Goal: Task Accomplishment & Management: Manage account settings

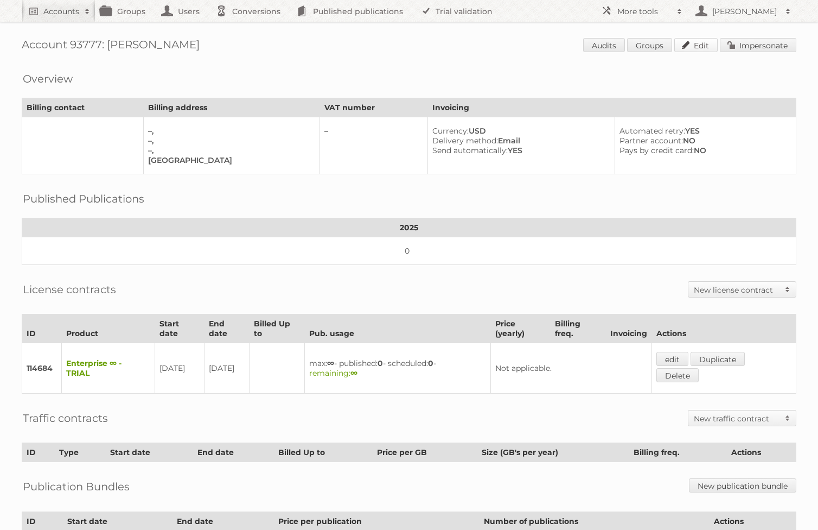
click at [651, 44] on link "Edit" at bounding box center [695, 45] width 43 height 14
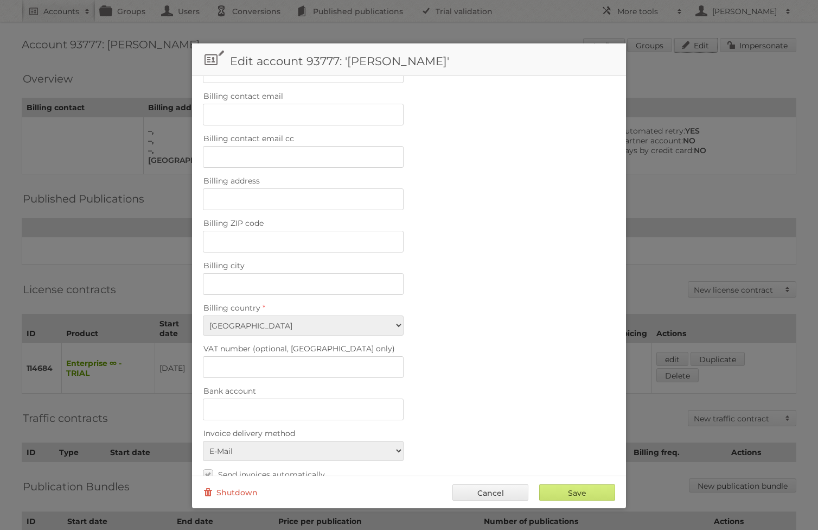
scroll to position [335, 0]
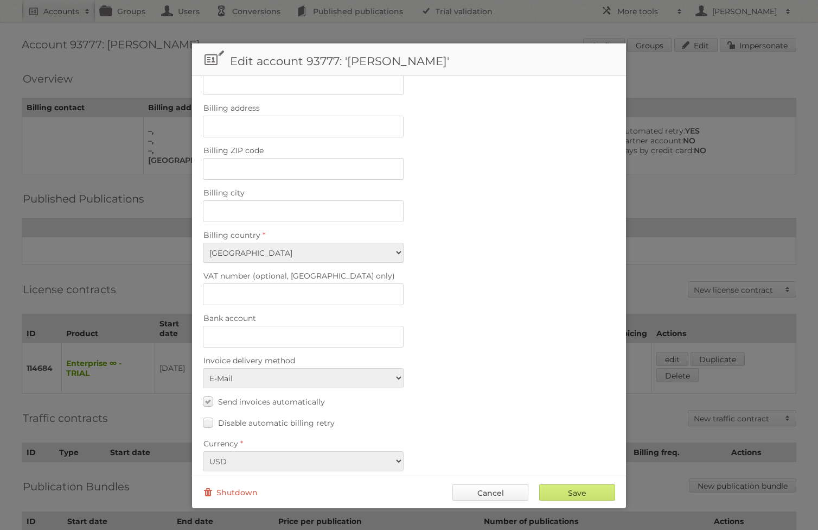
click at [493, 430] on link "Cancel" at bounding box center [491, 492] width 76 height 16
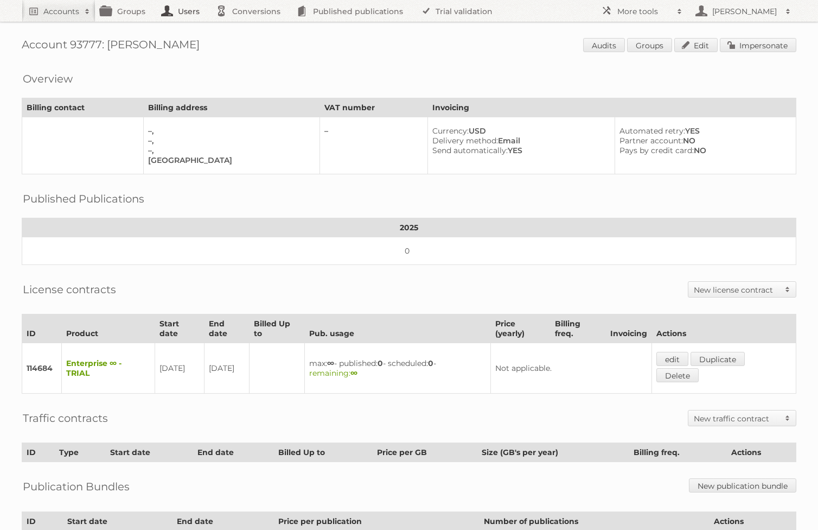
click at [182, 15] on link "Users" at bounding box center [183, 11] width 54 height 22
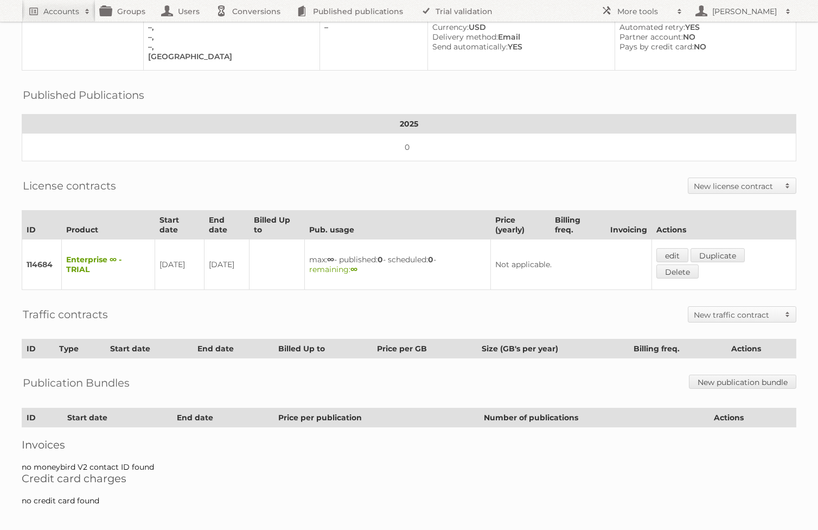
scroll to position [0, 0]
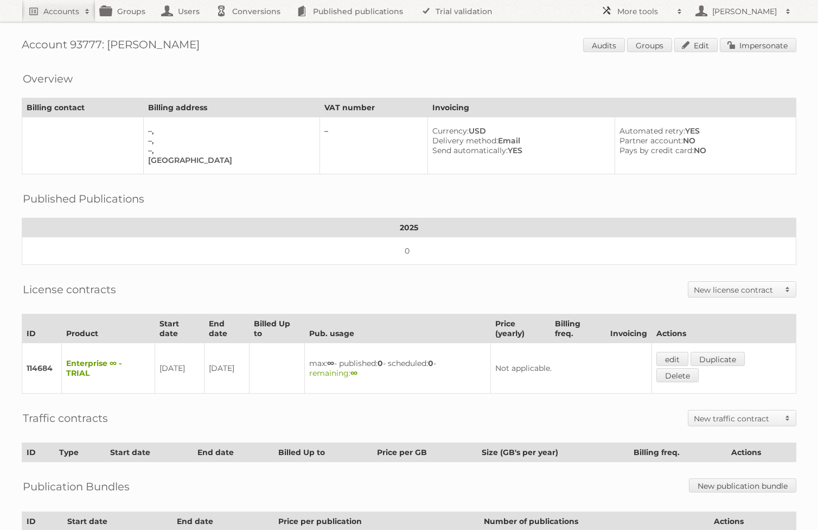
click at [646, 18] on link "More tools" at bounding box center [642, 11] width 92 height 22
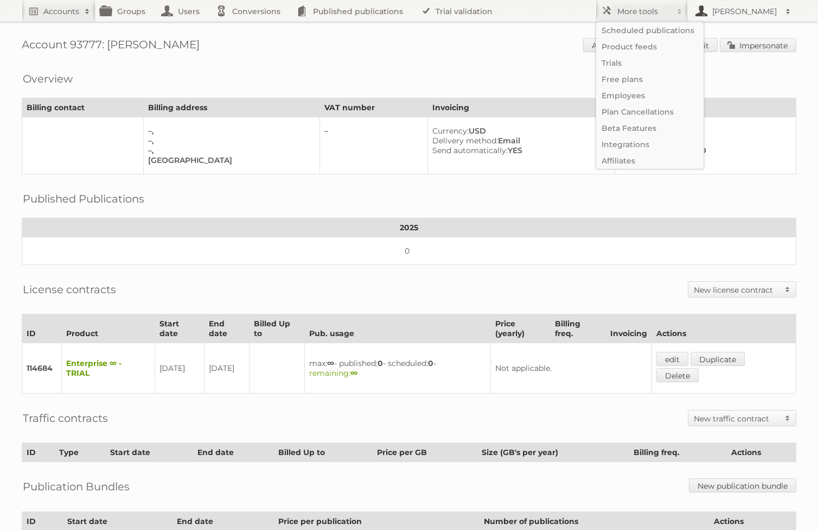
click at [651, 9] on h2 "[PERSON_NAME]" at bounding box center [745, 11] width 71 height 11
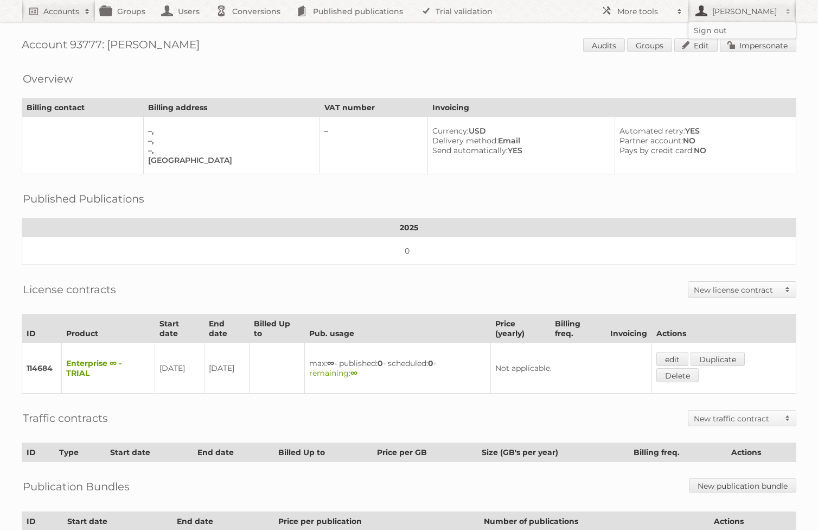
click at [366, 47] on h1 "Account 93777: Emilio Sánchez Audits Groups Edit Impersonate" at bounding box center [409, 46] width 775 height 16
click at [651, 44] on link "Edit" at bounding box center [695, 45] width 43 height 14
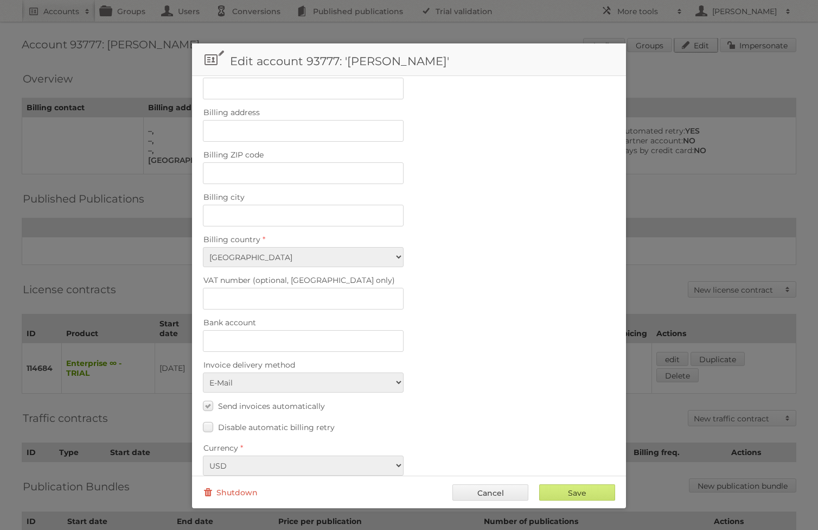
scroll to position [335, 0]
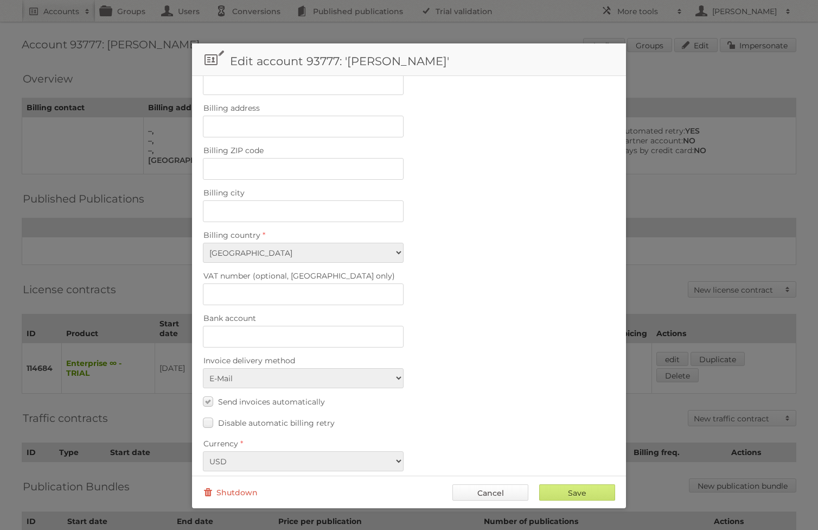
click at [496, 430] on link "Cancel" at bounding box center [491, 492] width 76 height 16
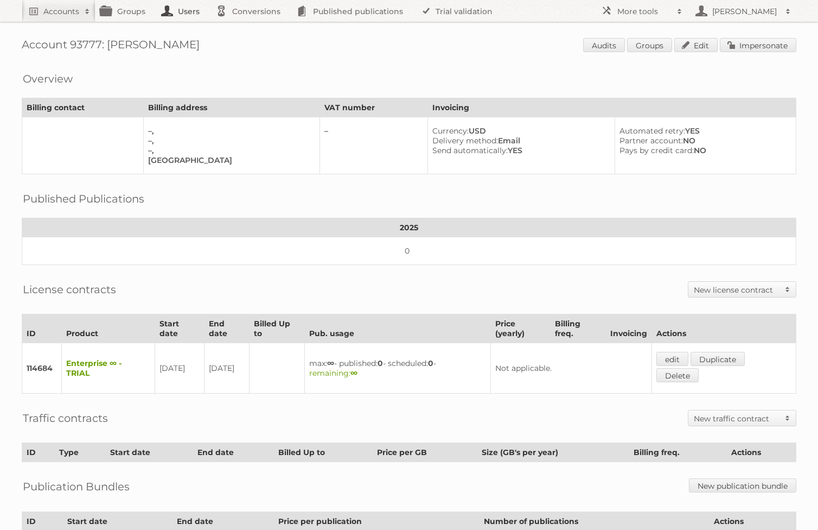
click at [189, 20] on link "Users" at bounding box center [183, 11] width 54 height 22
click at [651, 43] on link "Edit" at bounding box center [695, 45] width 43 height 14
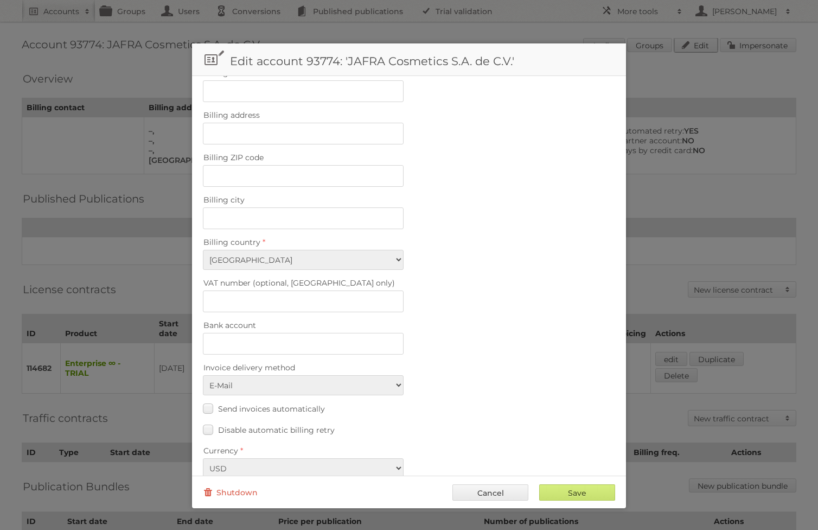
scroll to position [335, 0]
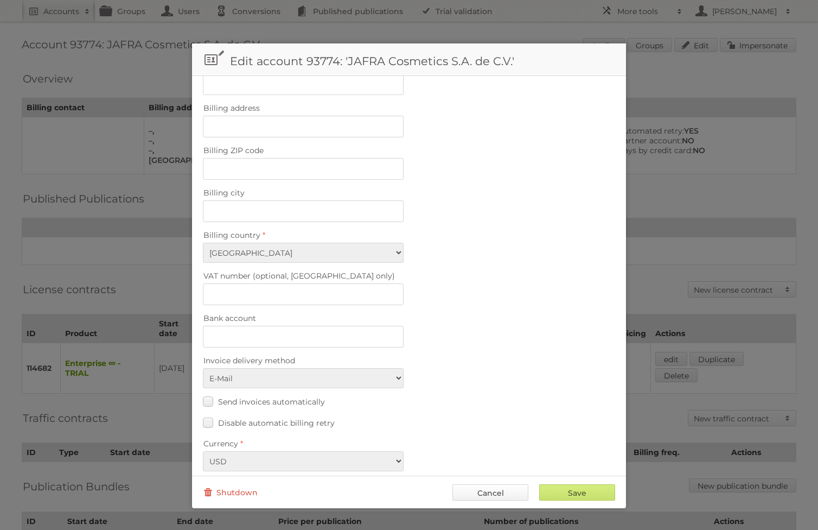
click at [501, 430] on link "Cancel" at bounding box center [491, 492] width 76 height 16
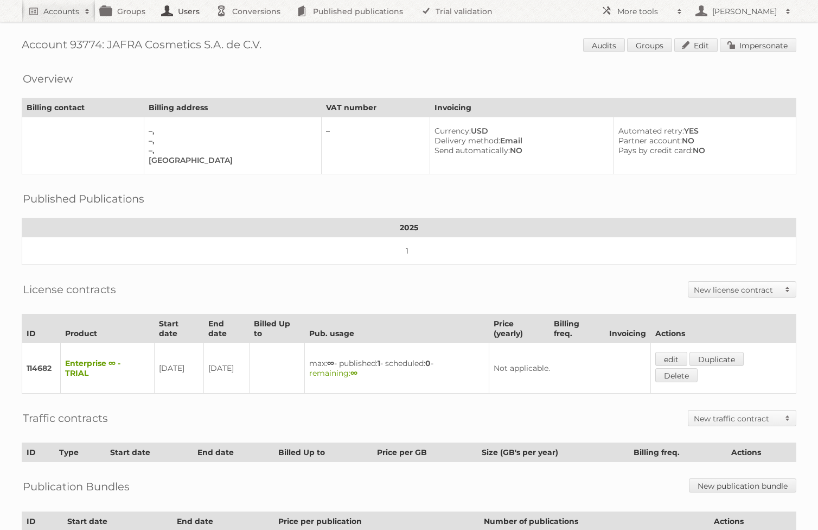
click at [181, 16] on link "Users" at bounding box center [183, 11] width 54 height 22
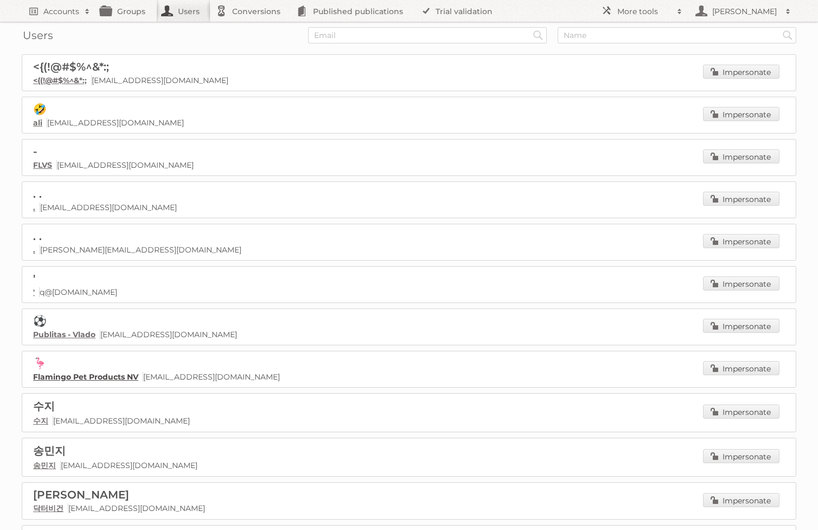
click at [93, 375] on link "Flamingo Pet Products NV" at bounding box center [85, 377] width 105 height 10
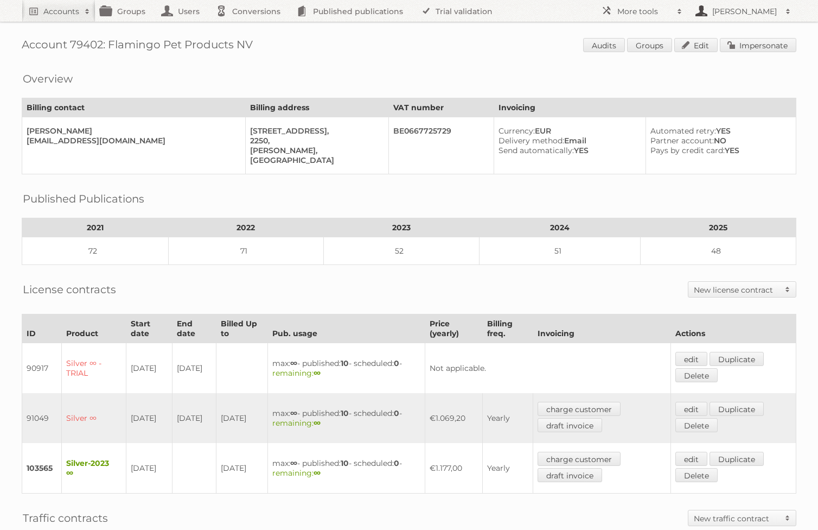
click at [730, 8] on h2 "[PERSON_NAME]" at bounding box center [745, 11] width 71 height 11
click at [534, 38] on h1 "Account 79402: Flamingo Pet Products NV Audits Groups Edit Impersonate" at bounding box center [409, 46] width 775 height 16
click at [700, 40] on link "Edit" at bounding box center [695, 45] width 43 height 14
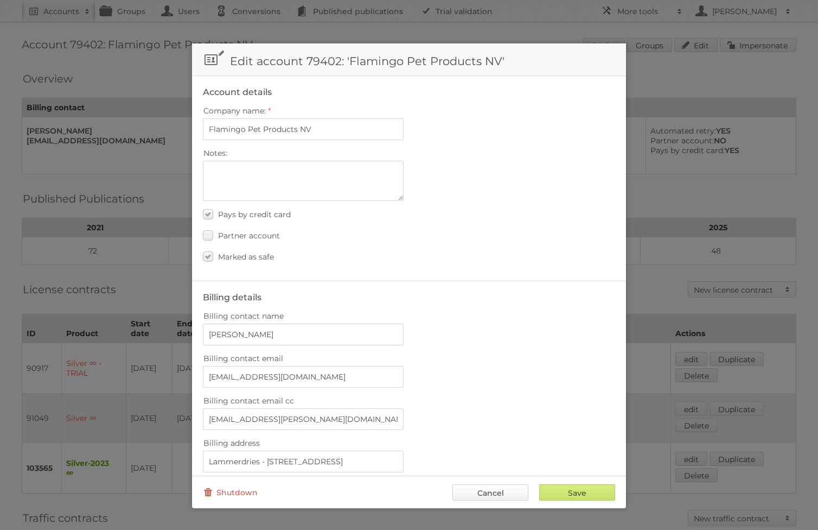
click at [466, 490] on link "Cancel" at bounding box center [491, 492] width 76 height 16
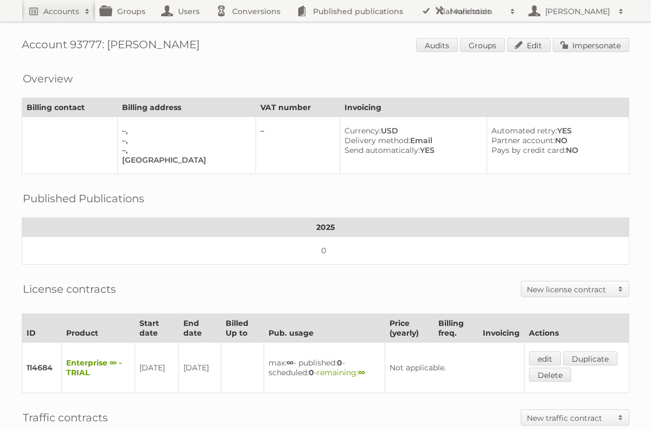
click at [78, 46] on h1 "Account 93777: [PERSON_NAME] Audits Groups Edit Impersonate" at bounding box center [326, 46] width 608 height 16
click at [78, 46] on h1 "Account 93777: Emilio Sánchez Audits Groups Edit Impersonate" at bounding box center [326, 46] width 608 height 16
copy h1 "93777"
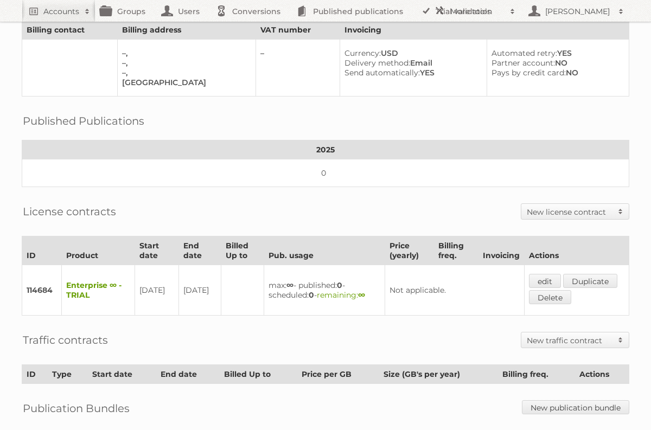
scroll to position [203, 0]
